Goal: Task Accomplishment & Management: Manage account settings

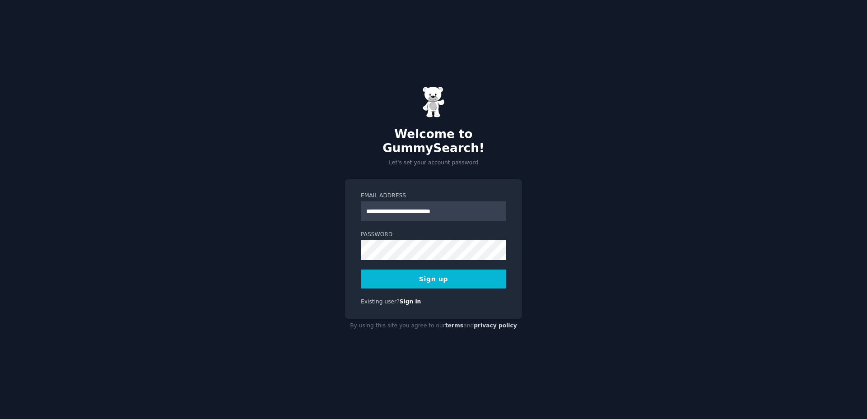
type input "**********"
click at [328, 230] on div "**********" at bounding box center [433, 209] width 867 height 419
click at [412, 269] on button "Sign up" at bounding box center [433, 278] width 145 height 19
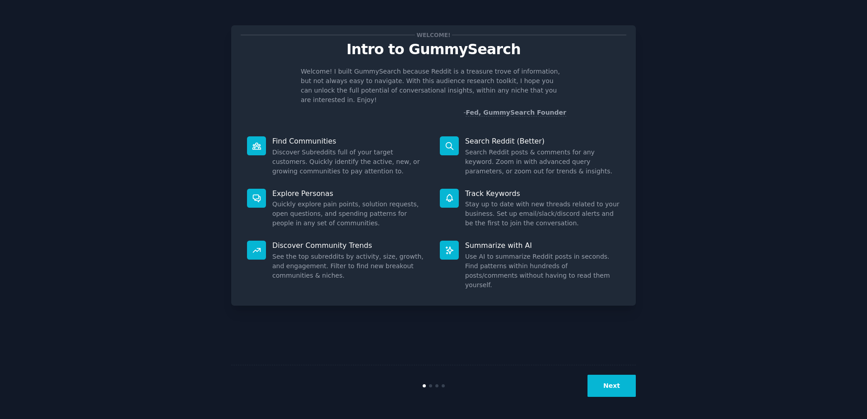
click at [620, 389] on button "Next" at bounding box center [611, 386] width 48 height 22
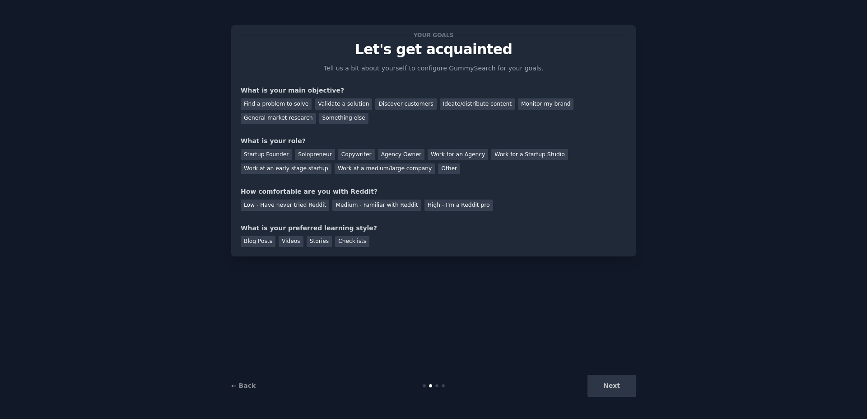
click at [620, 389] on div "Next" at bounding box center [568, 386] width 135 height 22
click at [273, 103] on div "Find a problem to solve" at bounding box center [276, 103] width 71 height 11
click at [318, 159] on div "Solopreneur" at bounding box center [315, 154] width 40 height 11
click at [424, 203] on div "High - I'm a Reddit pro" at bounding box center [458, 204] width 69 height 11
click at [269, 241] on div "Blog Posts" at bounding box center [258, 241] width 35 height 11
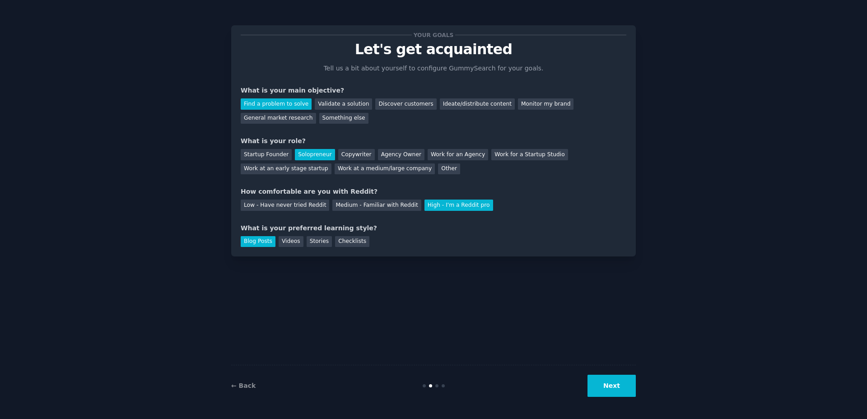
click at [600, 380] on button "Next" at bounding box center [611, 386] width 48 height 22
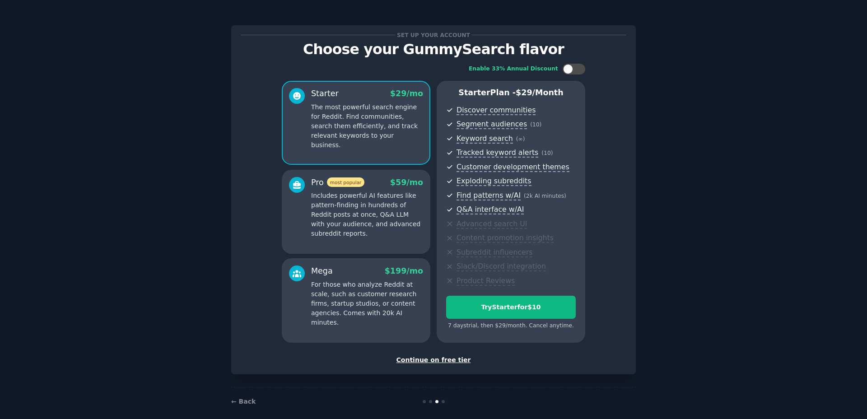
click at [431, 362] on div "Continue on free tier" at bounding box center [433, 359] width 385 height 9
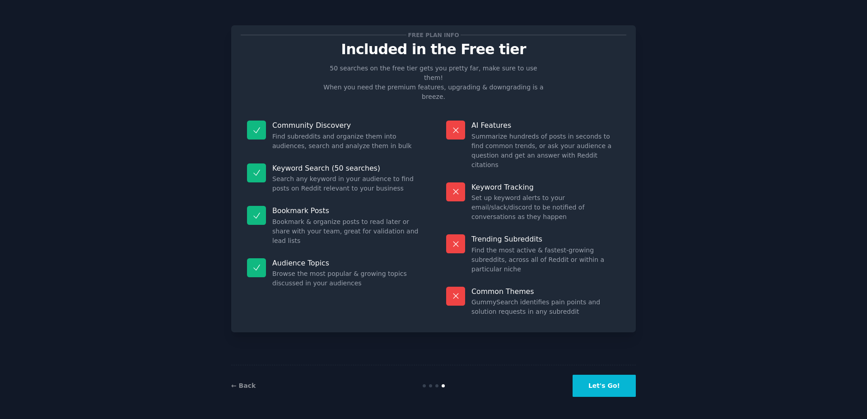
click at [613, 385] on button "Let's Go!" at bounding box center [603, 386] width 63 height 22
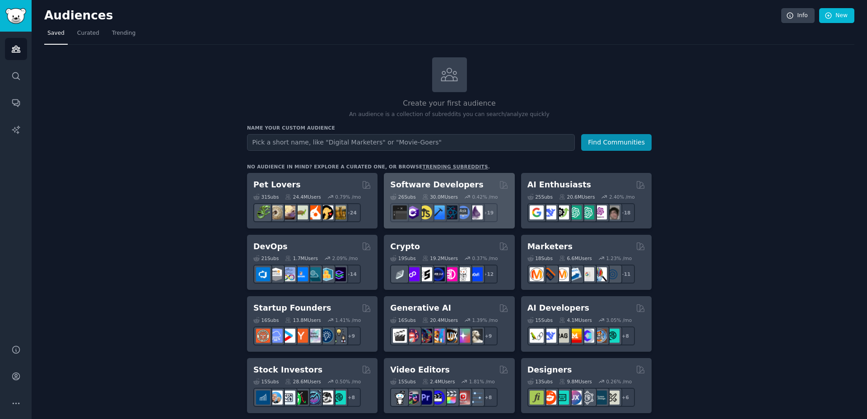
click at [455, 192] on div "26 Sub s 30.0M Users 0.42 % /mo + 19" at bounding box center [449, 206] width 118 height 32
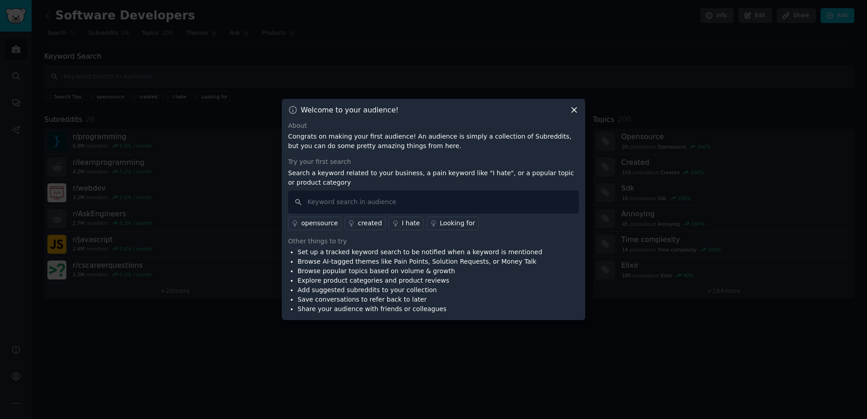
click at [572, 109] on icon at bounding box center [573, 109] width 9 height 9
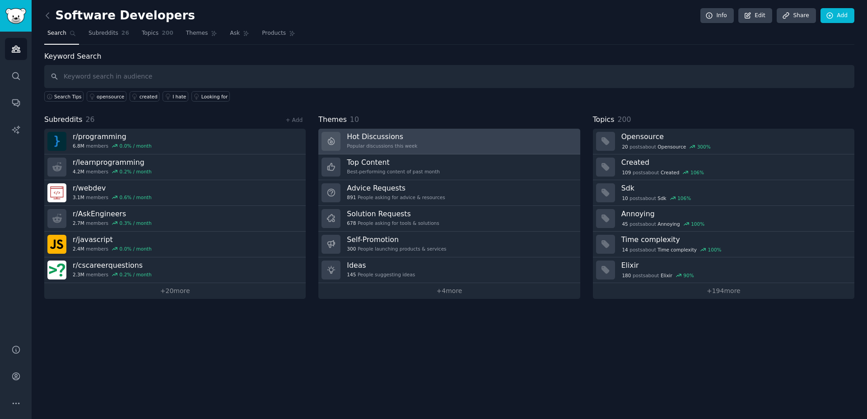
click at [389, 145] on div "Popular discussions this week" at bounding box center [382, 146] width 70 height 6
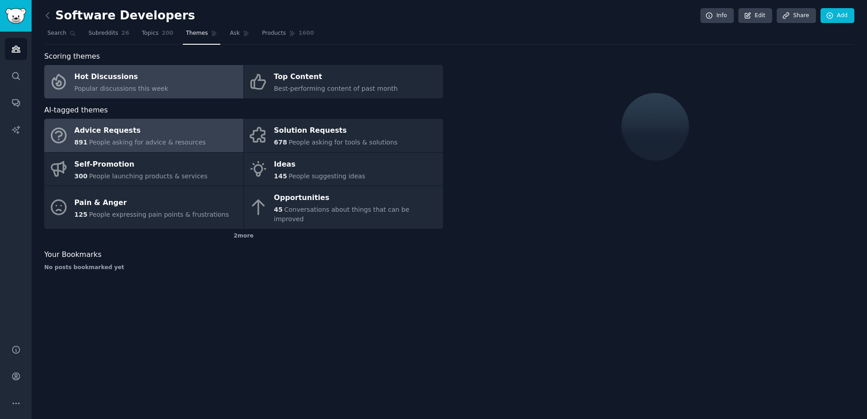
click at [175, 140] on span "People asking for advice & resources" at bounding box center [147, 142] width 116 height 7
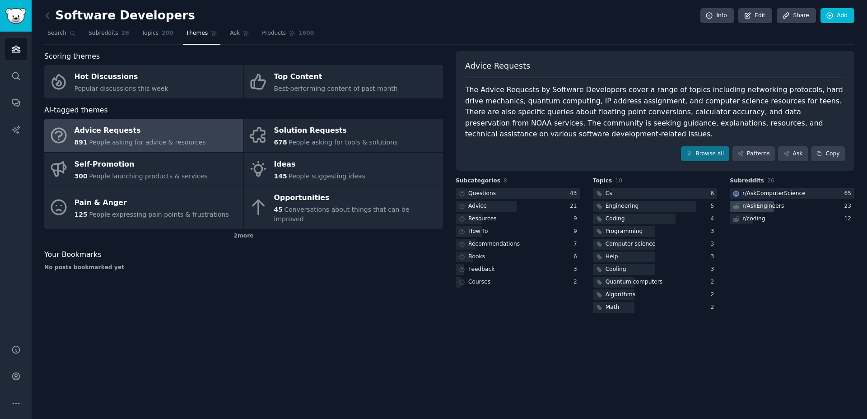
click at [774, 202] on div "r/ AskEngineers" at bounding box center [763, 206] width 42 height 8
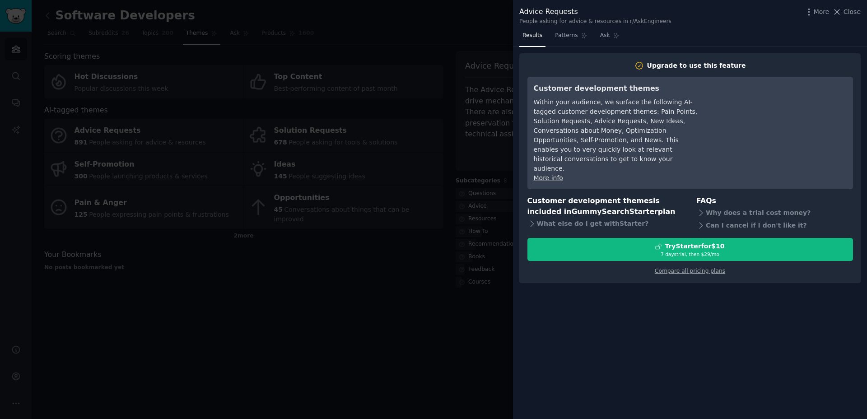
click at [391, 158] on div at bounding box center [433, 209] width 867 height 419
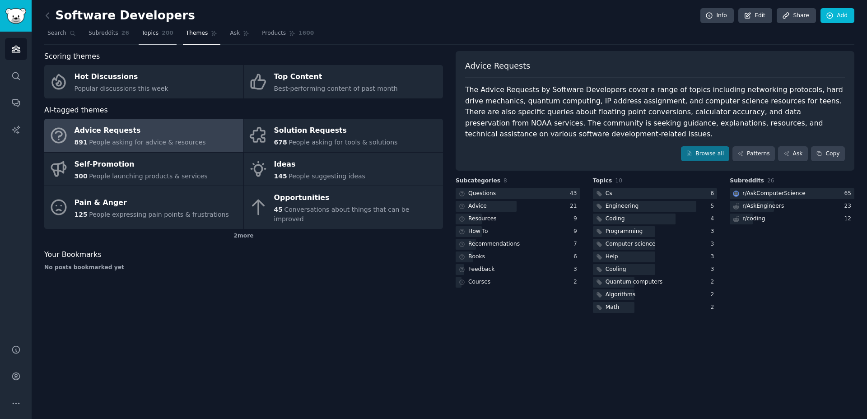
click at [142, 36] on span "Topics" at bounding box center [150, 33] width 17 height 8
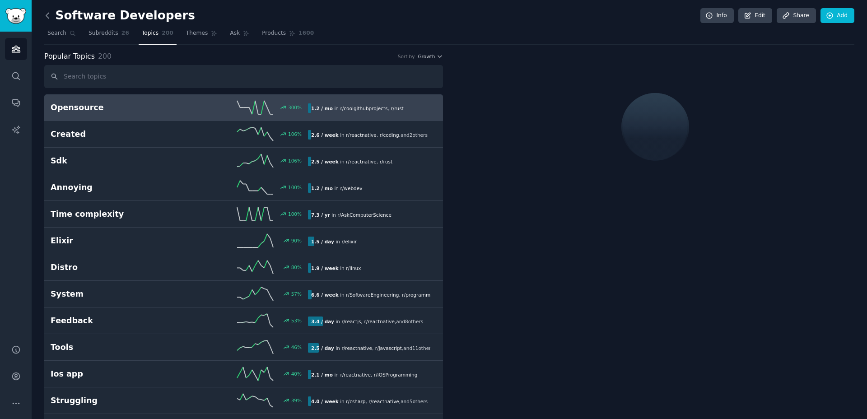
click at [50, 15] on icon at bounding box center [47, 15] width 9 height 9
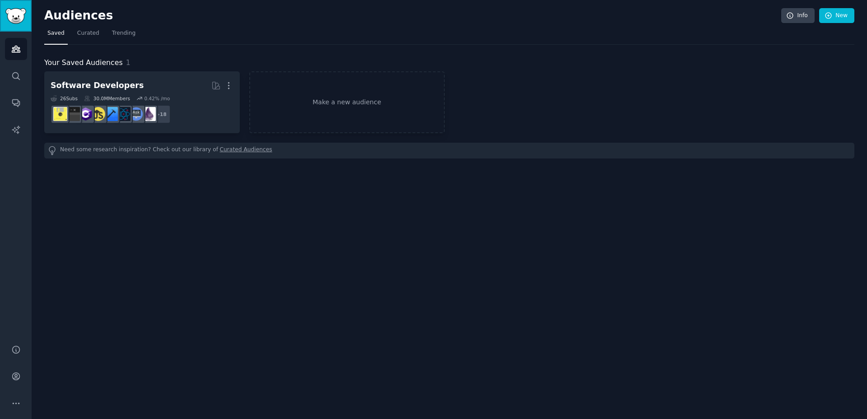
click at [19, 16] on img "Sidebar" at bounding box center [15, 16] width 21 height 16
click at [325, 102] on link "Make a new audience" at bounding box center [346, 102] width 195 height 62
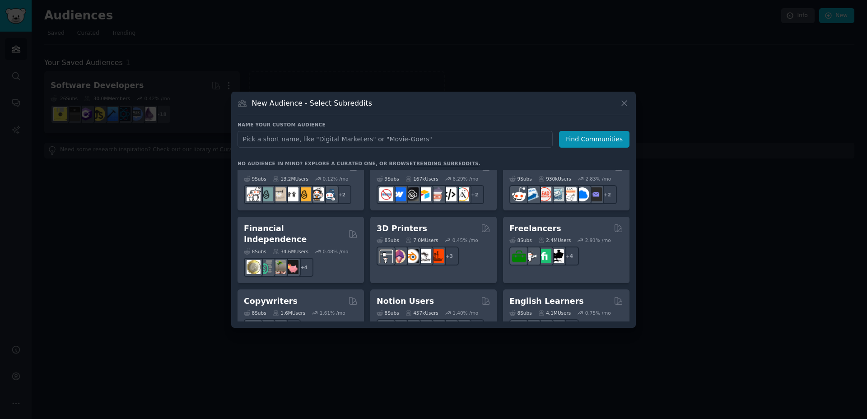
scroll to position [534, 0]
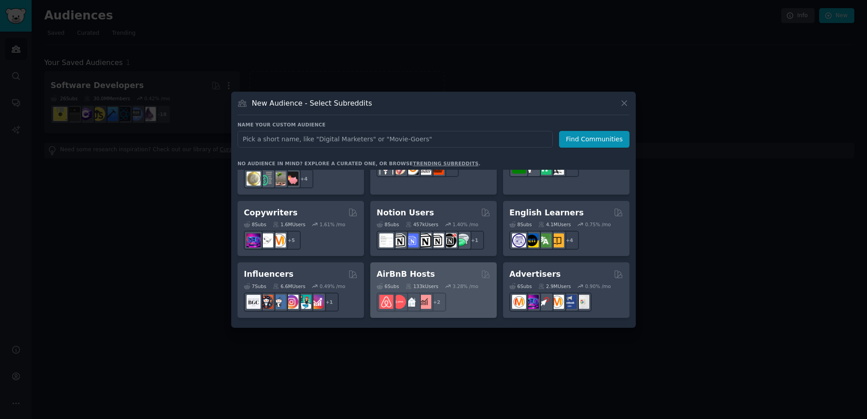
click at [438, 262] on div "AirBnB Hosts 6 Sub s 133k Users 3.28 % /mo + 2" at bounding box center [433, 290] width 126 height 56
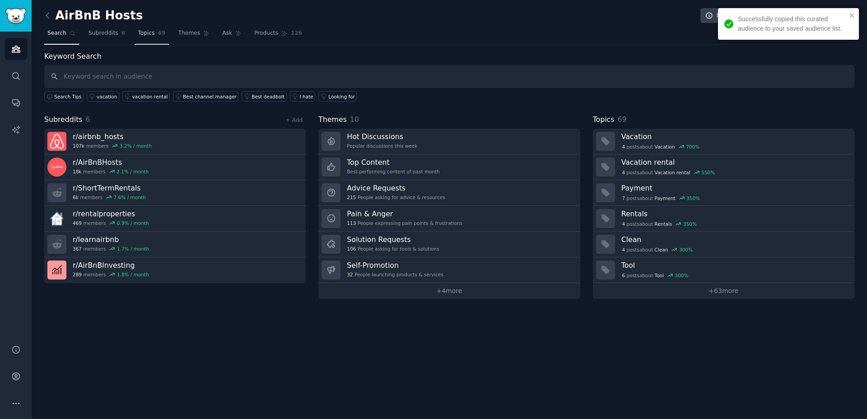
click at [157, 39] on link "Topics 69" at bounding box center [151, 35] width 34 height 19
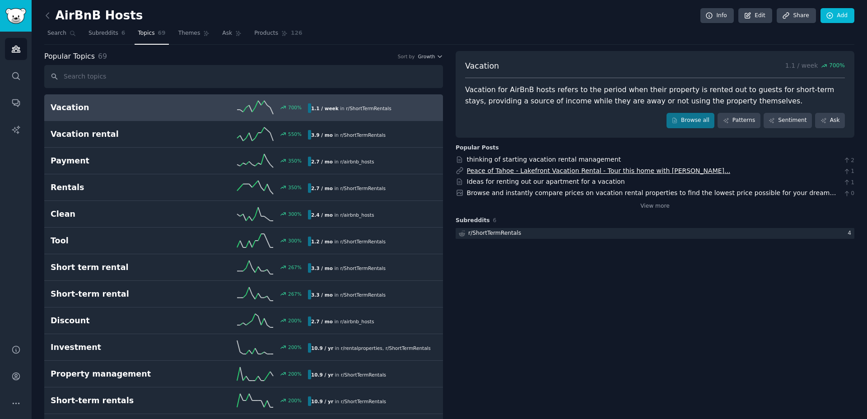
click at [605, 169] on link "Peace of Tahoe - Lakefront Vacation Rental - Tour this home with [PERSON_NAME].…" at bounding box center [599, 170] width 264 height 7
click at [22, 384] on link "Account" at bounding box center [16, 376] width 22 height 22
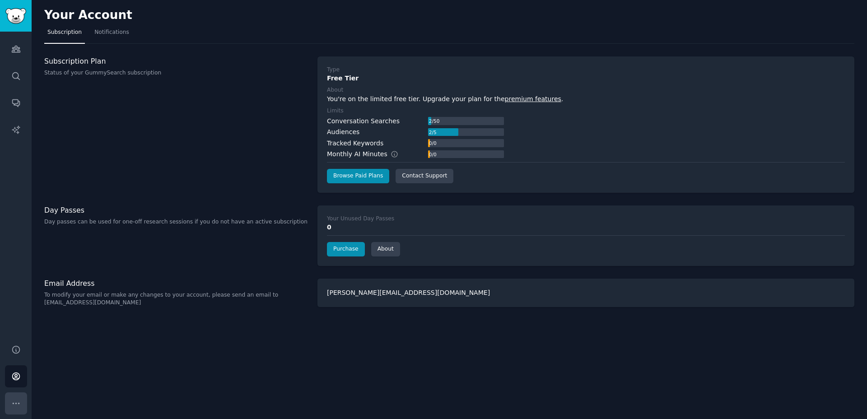
click at [14, 399] on icon "Sidebar" at bounding box center [15, 403] width 9 height 9
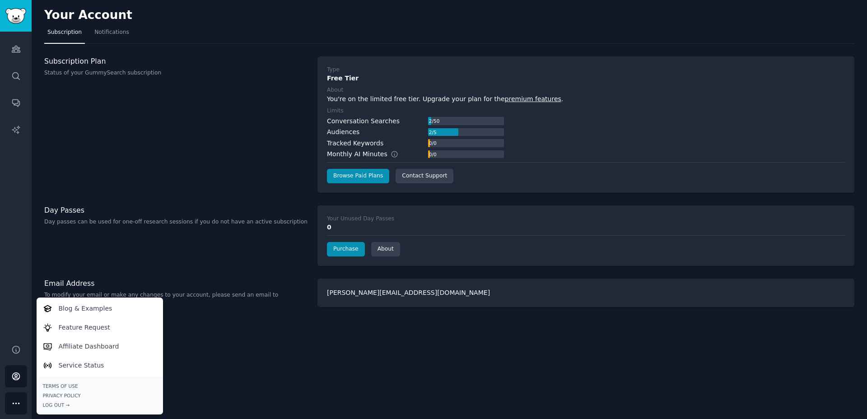
click at [314, 346] on div "Your Account Subscription Notifications Subscription Plan Status of your GummyS…" at bounding box center [449, 209] width 835 height 419
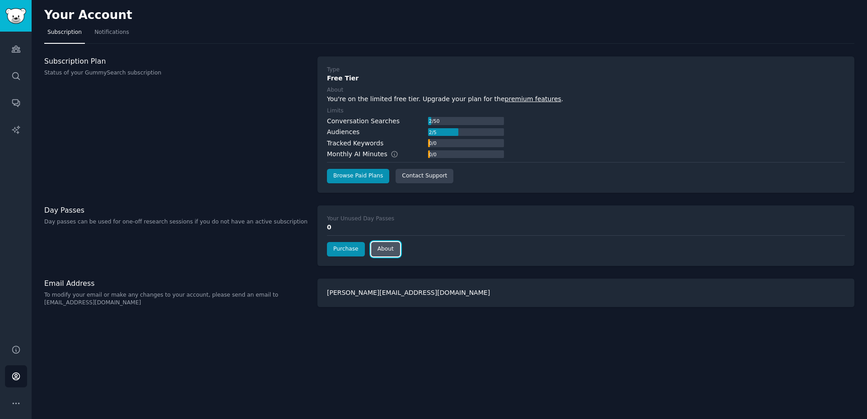
click at [390, 248] on link "About" at bounding box center [385, 249] width 29 height 14
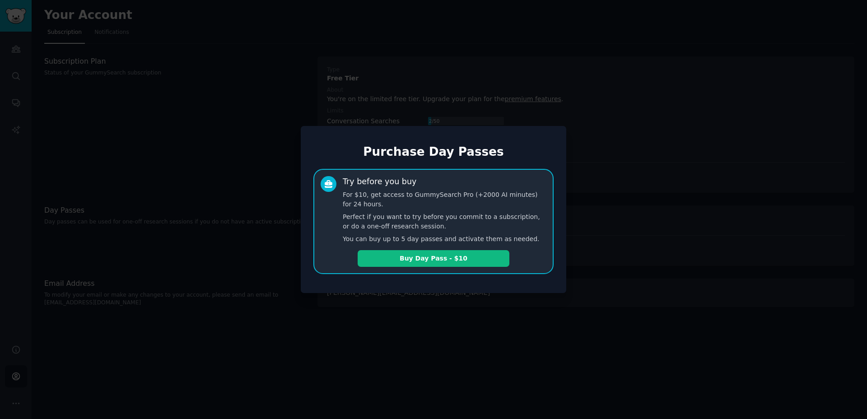
click at [631, 197] on div at bounding box center [433, 209] width 867 height 419
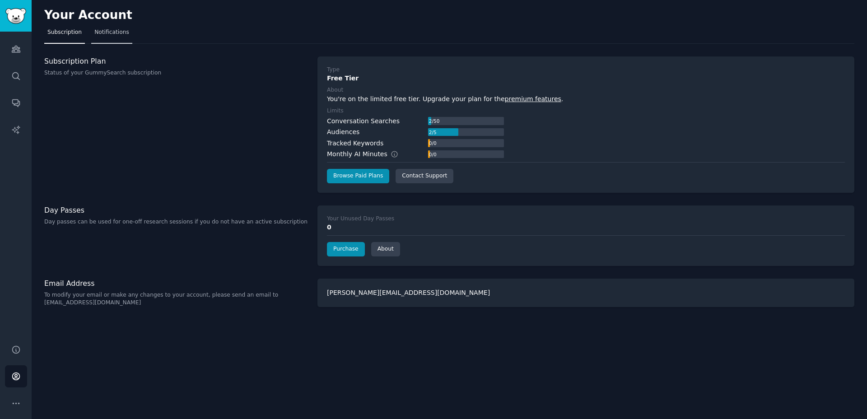
click at [98, 36] on span "Notifications" at bounding box center [111, 32] width 35 height 8
